Goal: Task Accomplishment & Management: Manage account settings

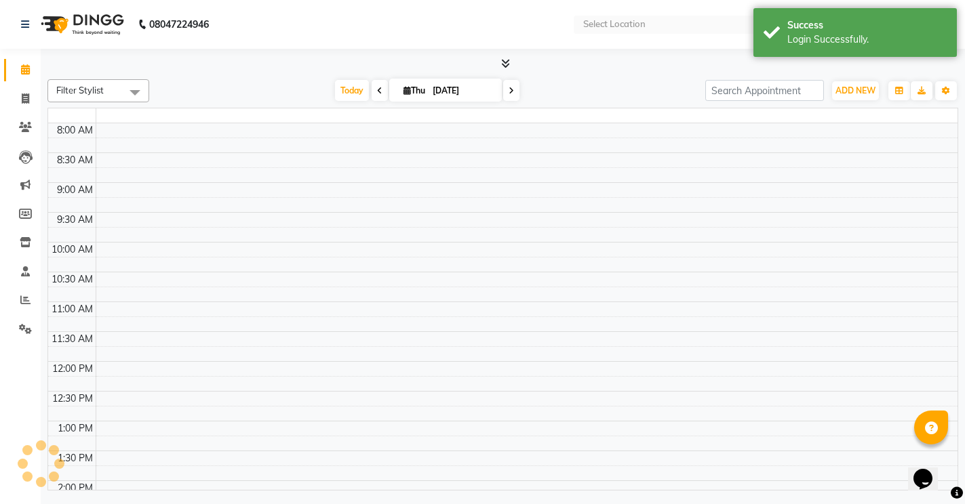
select select "en"
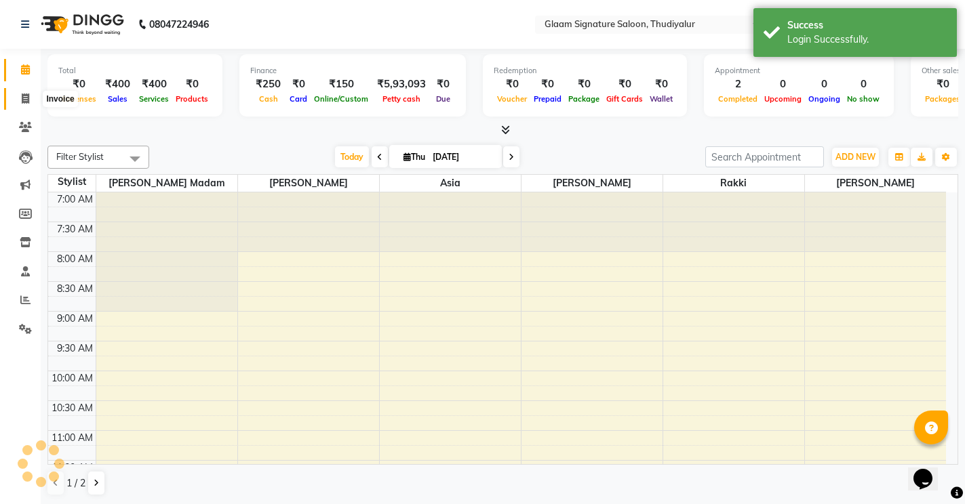
click at [22, 98] on icon at bounding box center [25, 99] width 7 height 10
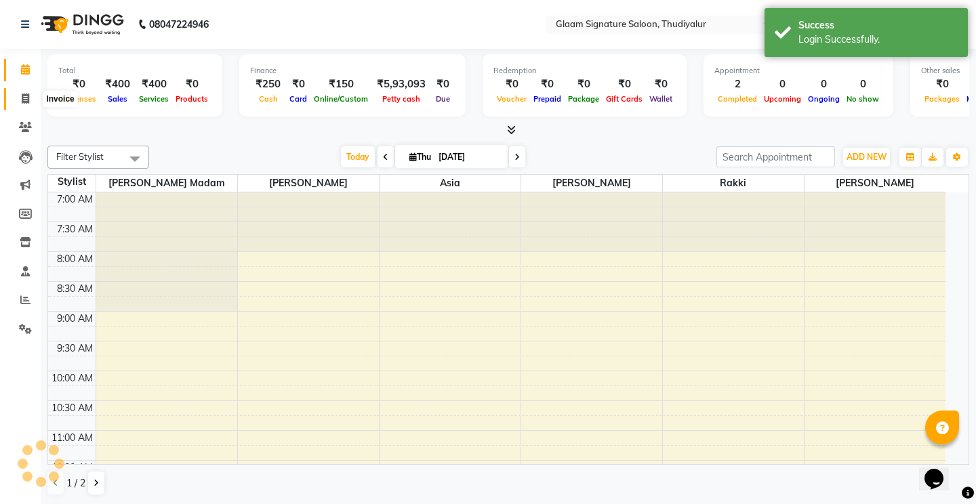
select select "4439"
select select "service"
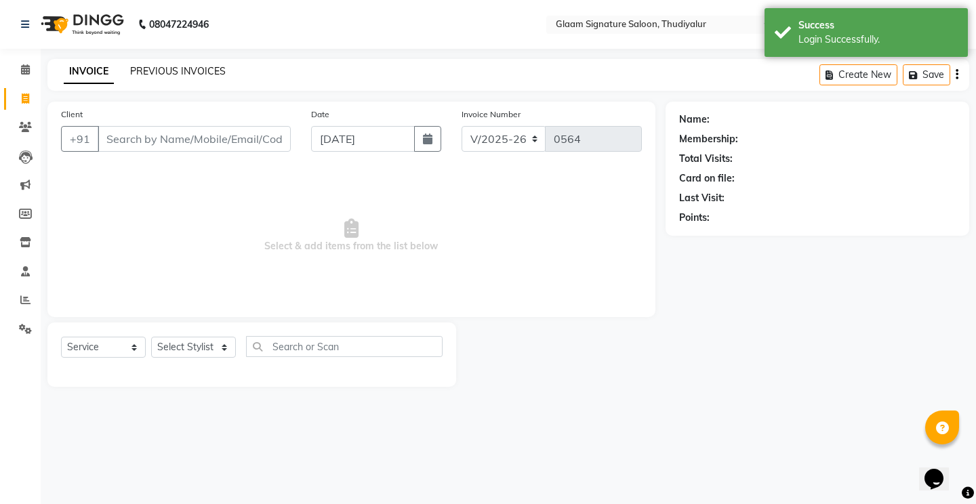
click at [191, 71] on link "PREVIOUS INVOICES" at bounding box center [178, 71] width 96 height 12
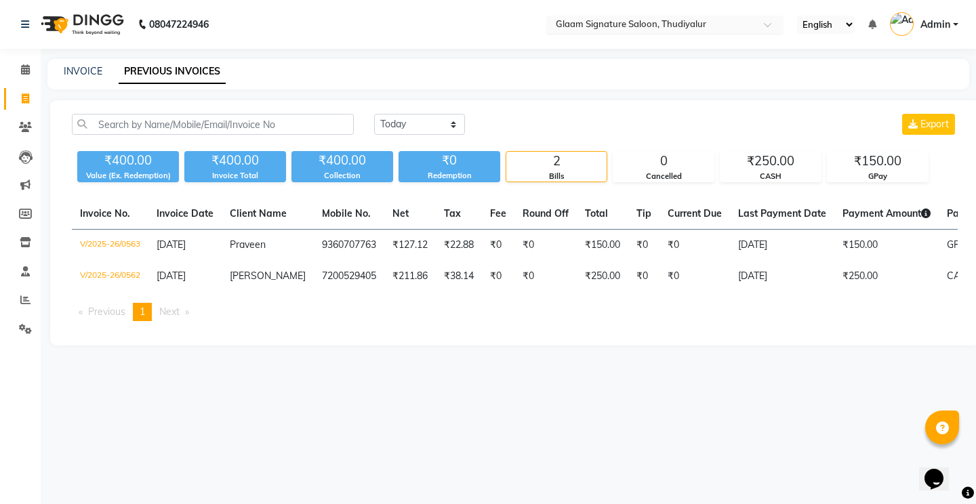
click at [602, 19] on input "text" at bounding box center [651, 26] width 197 height 14
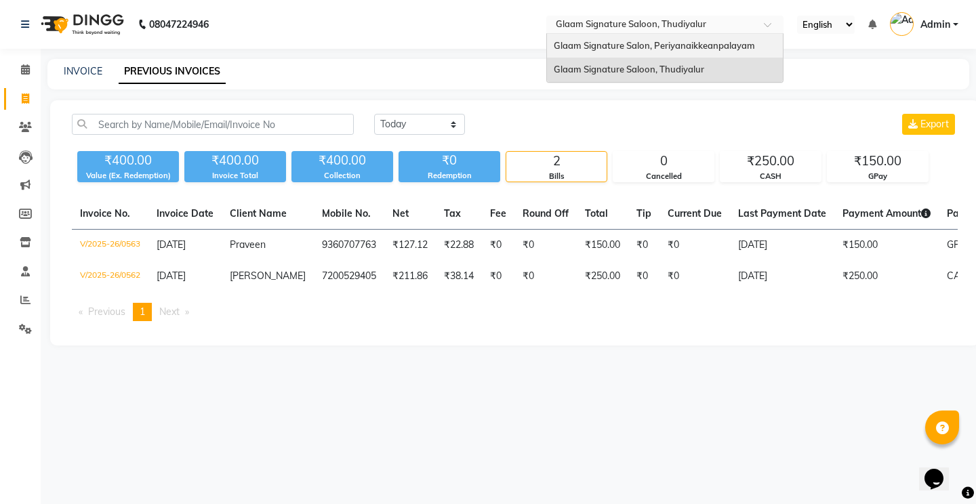
click at [611, 44] on span "Glaam Signature Salon, Periyanaikkeanpalayam" at bounding box center [654, 45] width 201 height 11
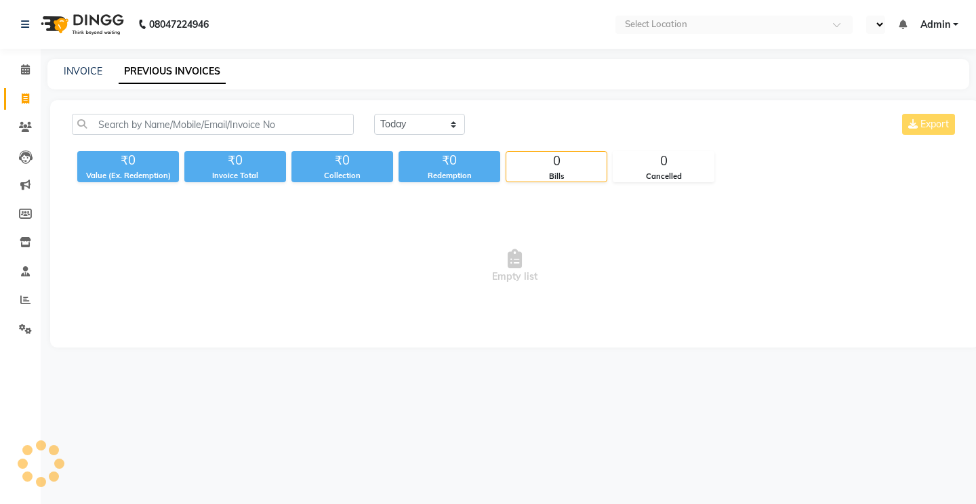
select select "en"
